Goal: Information Seeking & Learning: Learn about a topic

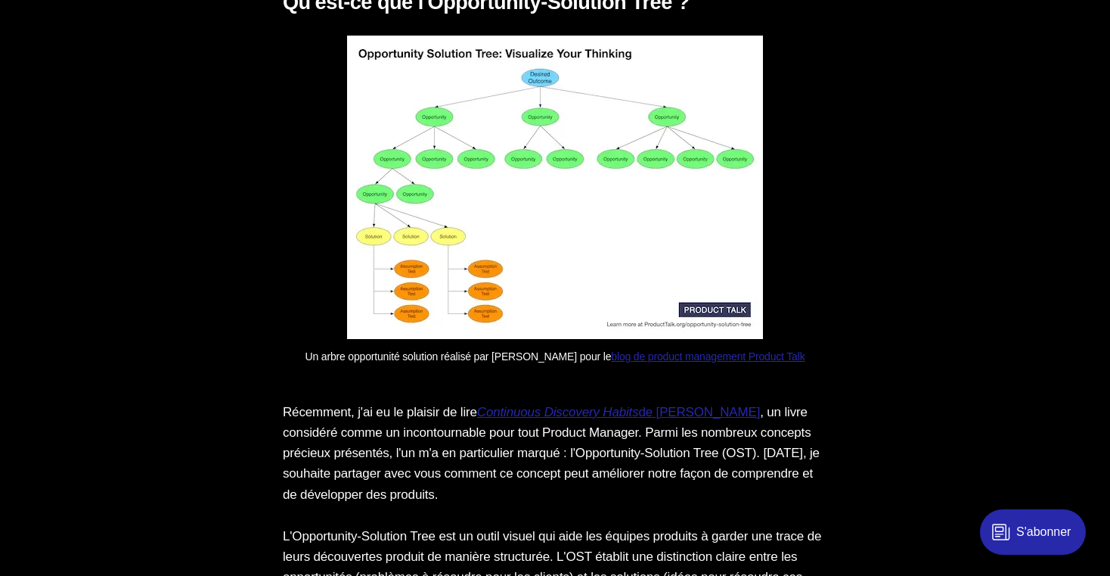
scroll to position [2549, 0]
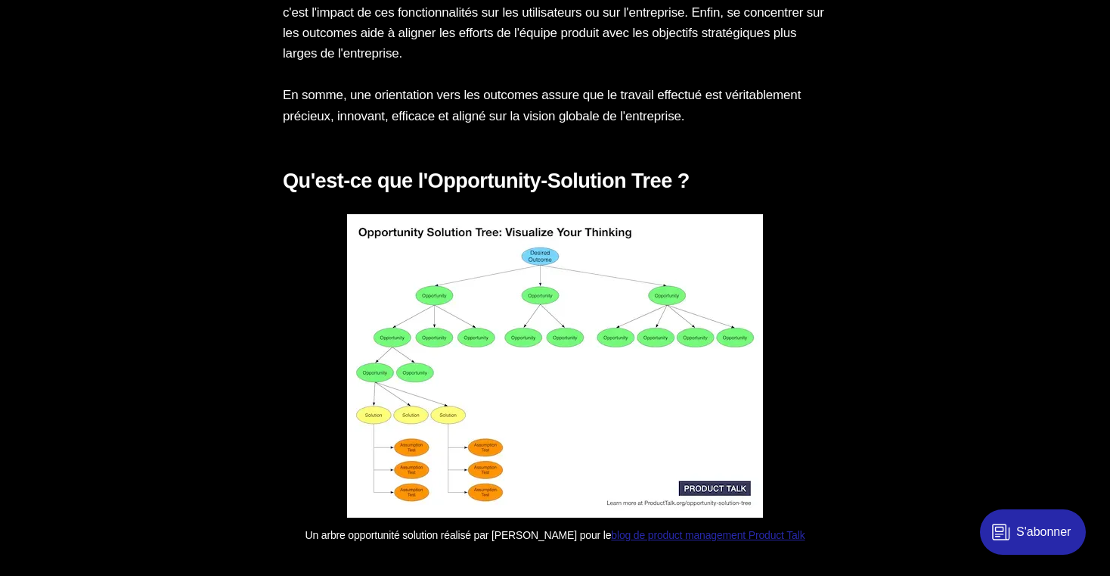
click at [651, 448] on img at bounding box center [555, 365] width 416 height 303
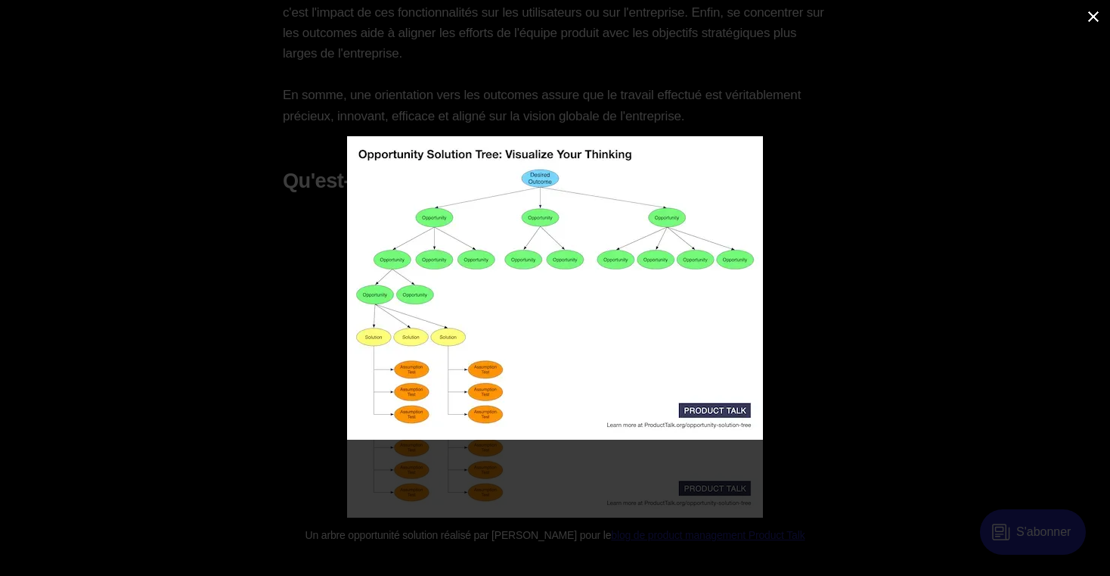
click at [990, 430] on div at bounding box center [678, 307] width 662 height 343
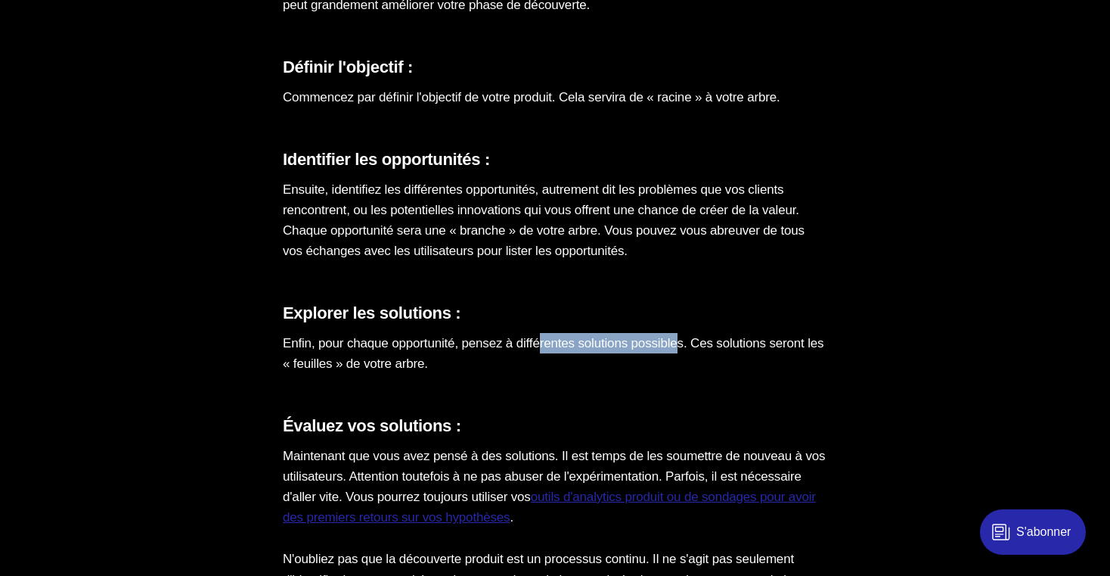
scroll to position [4123, 0]
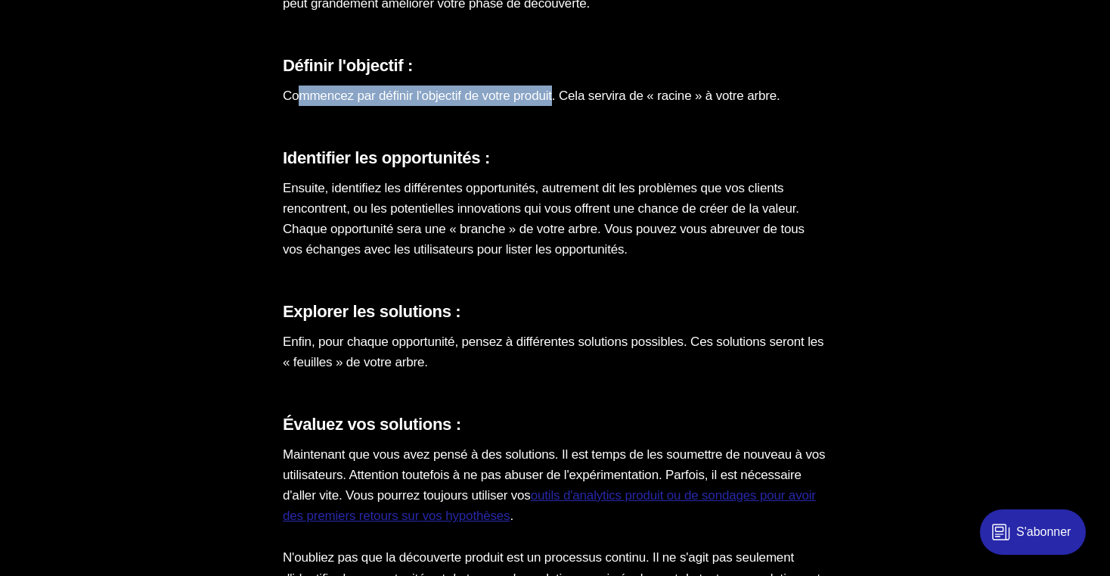
drag, startPoint x: 303, startPoint y: 116, endPoint x: 573, endPoint y: 110, distance: 270.1
click at [575, 106] on p "Commencez par définir l'objectif de votre produit. Cela servira de « racine » à…" at bounding box center [555, 95] width 545 height 20
click at [561, 106] on p "Commencez par définir l'objectif de votre produit. Cela servira de « racine » à…" at bounding box center [555, 95] width 545 height 20
drag, startPoint x: 598, startPoint y: 118, endPoint x: 325, endPoint y: 93, distance: 274.2
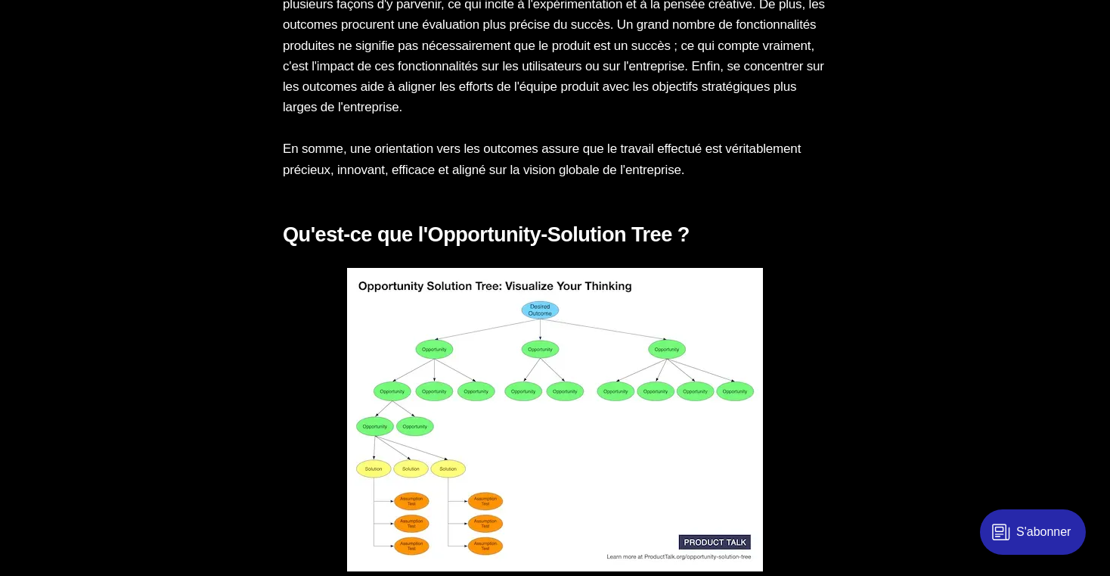
scroll to position [2533, 0]
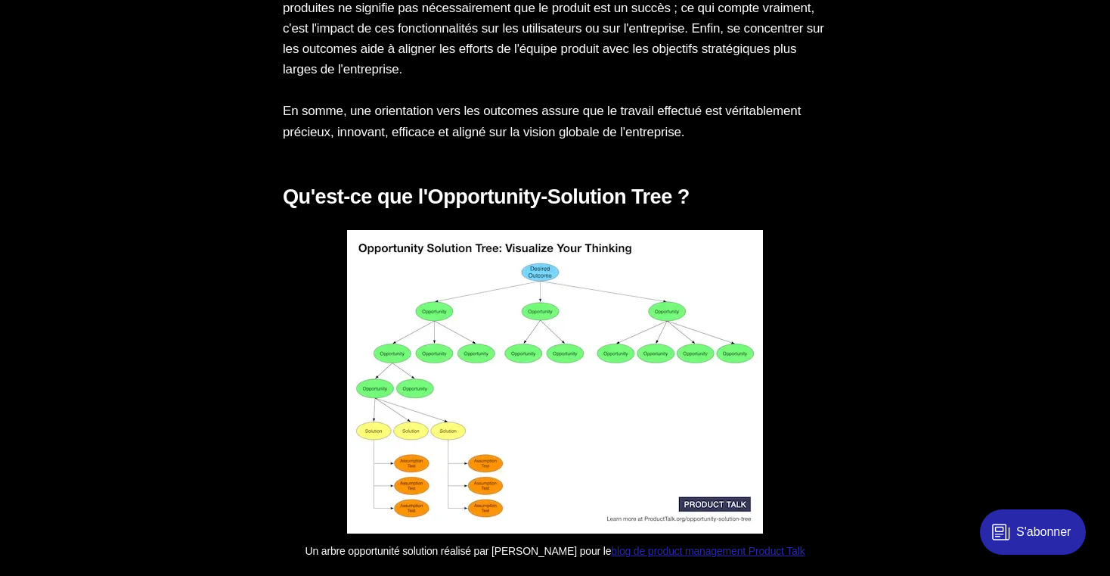
click at [651, 330] on img at bounding box center [555, 381] width 416 height 303
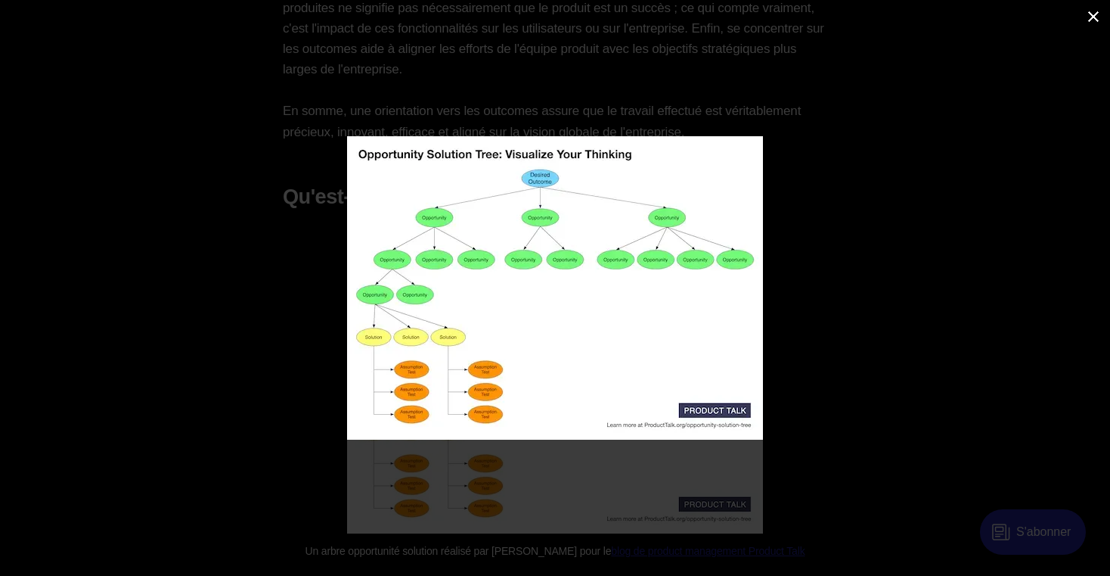
click at [946, 381] on div at bounding box center [678, 307] width 662 height 343
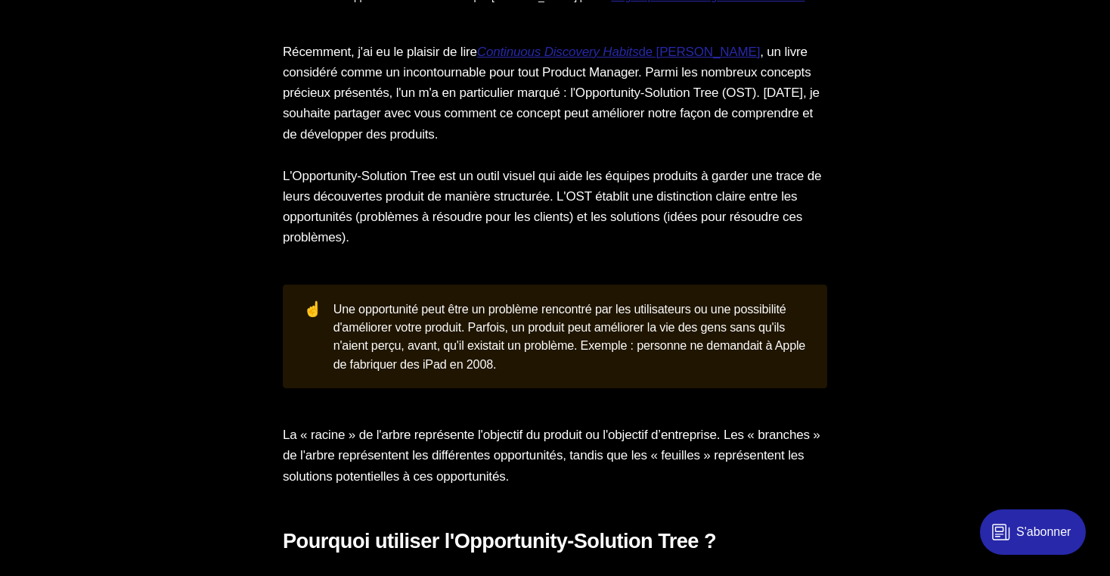
scroll to position [3090, 0]
